Goal: Browse casually: Explore the website without a specific task or goal

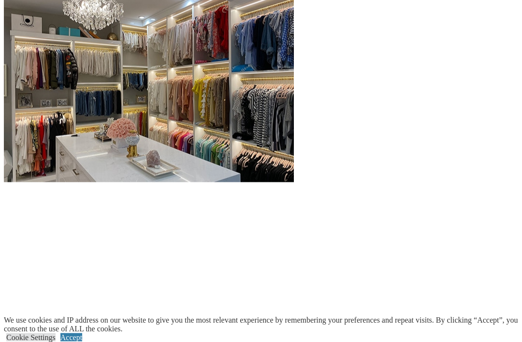
scroll to position [1012, 0]
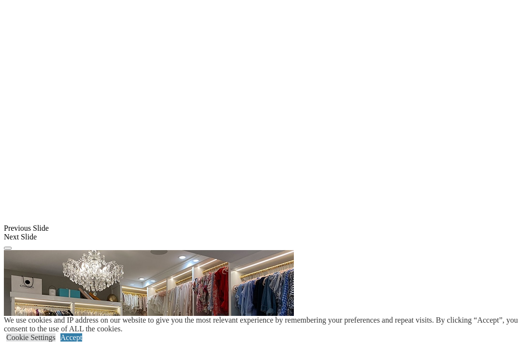
scroll to position [749, 0]
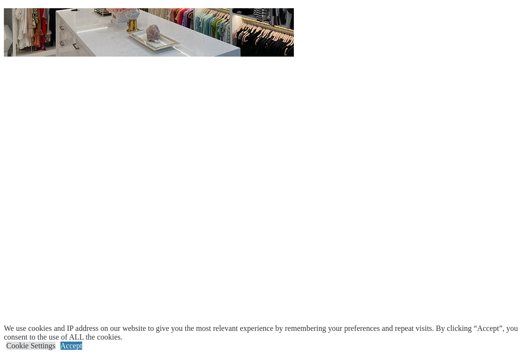
scroll to position [1146, 0]
